Goal: Check status: Check status

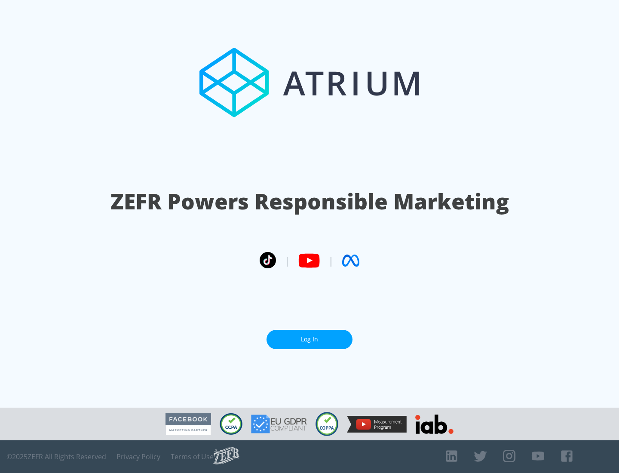
click at [310, 336] on link "Log In" at bounding box center [310, 339] width 86 height 19
